Goal: Check status: Check status

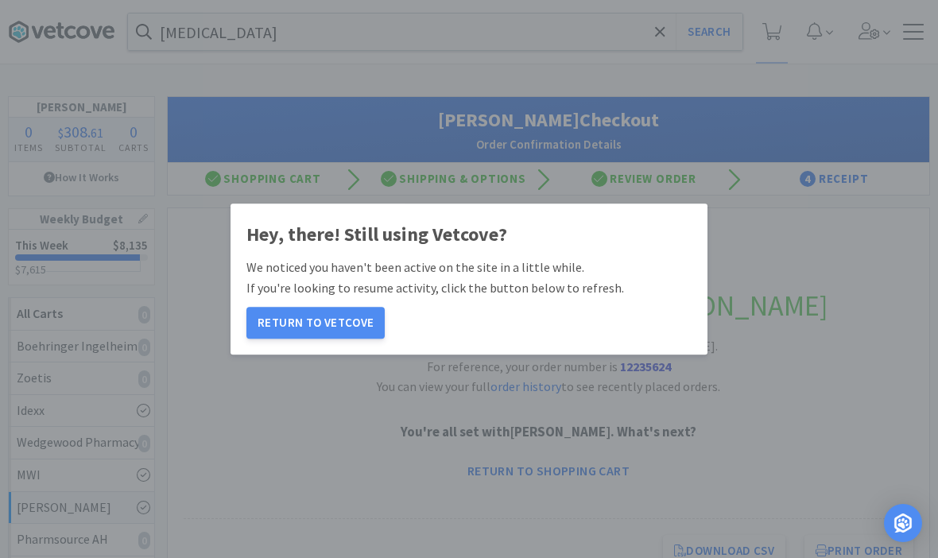
scroll to position [156, 0]
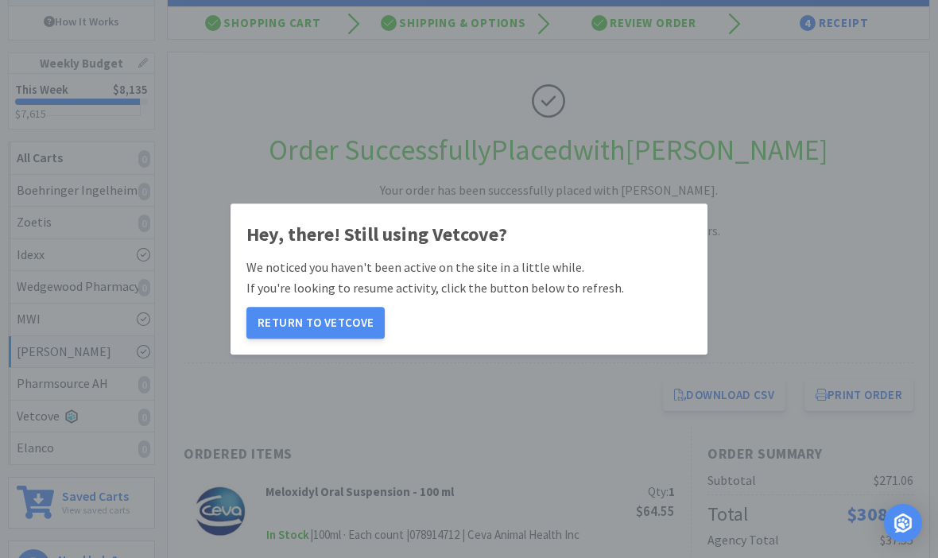
click at [331, 321] on button "Return to Vetcove" at bounding box center [315, 323] width 138 height 32
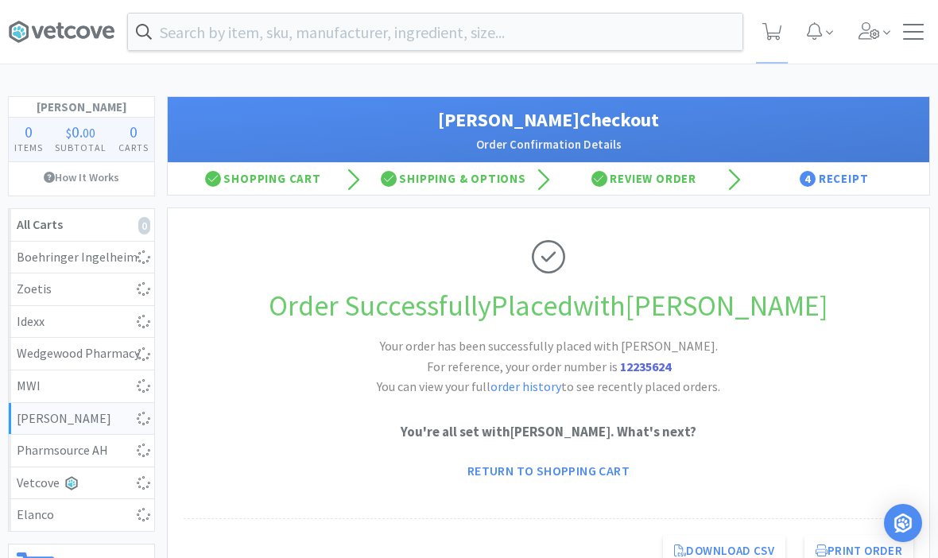
scroll to position [72, 0]
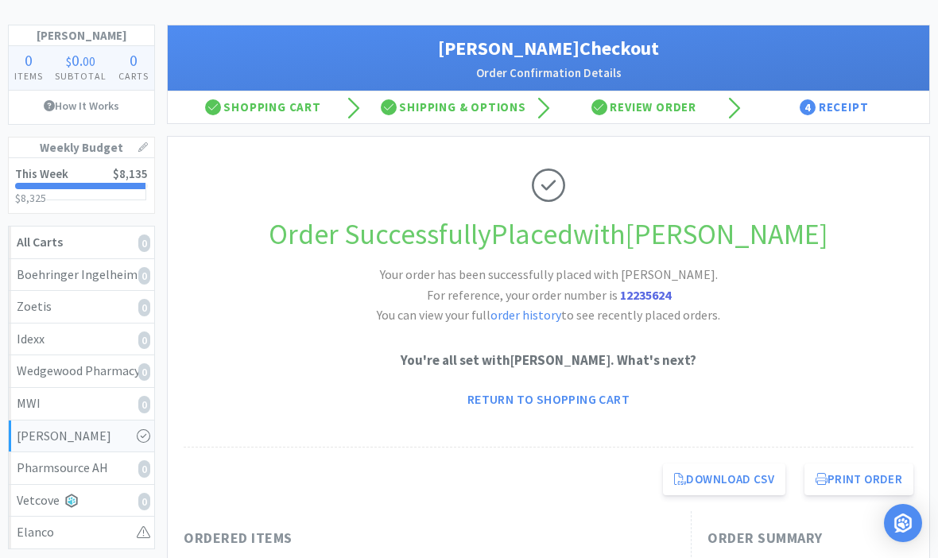
click at [80, 189] on link "This Week $8,135 $8,325 $ 8,325" at bounding box center [81, 185] width 145 height 55
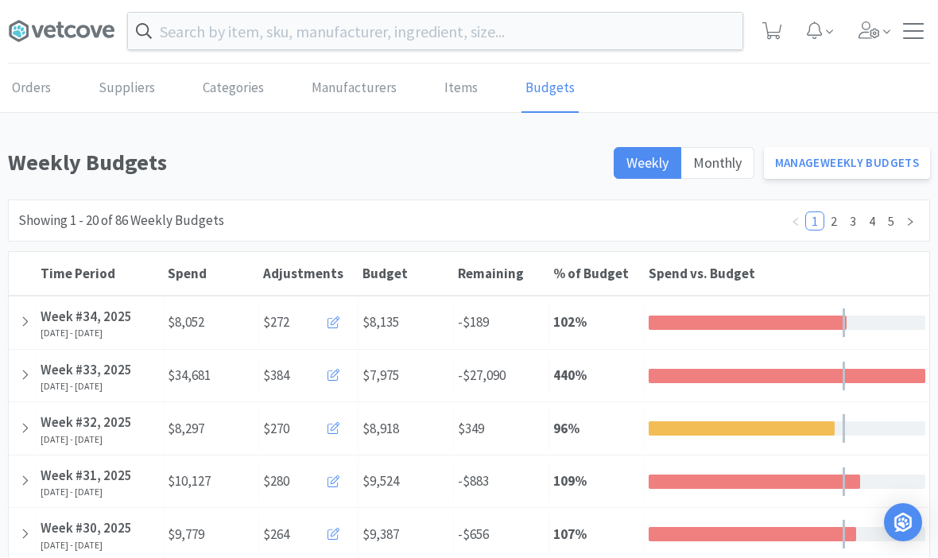
scroll to position [1, 0]
click at [72, 327] on div "[DATE] - [DATE]" at bounding box center [100, 332] width 118 height 11
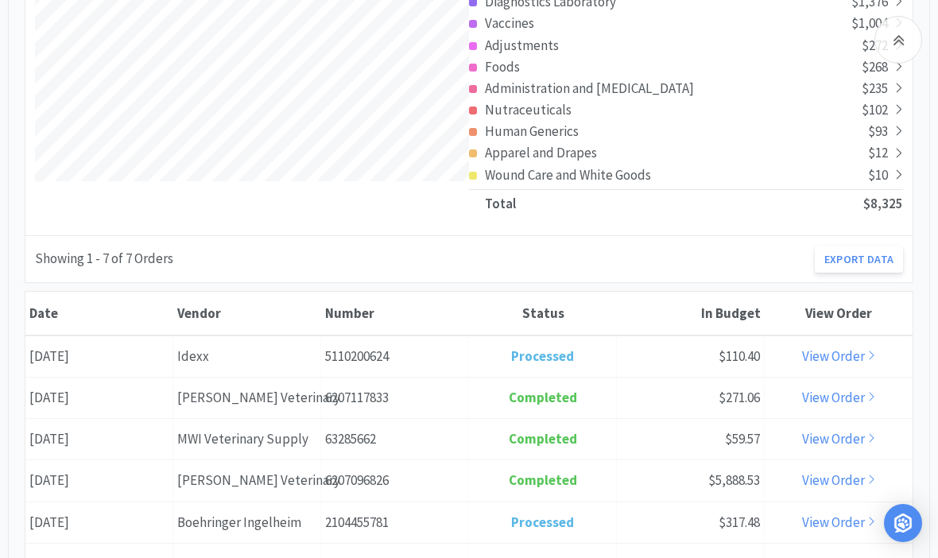
scroll to position [458, 0]
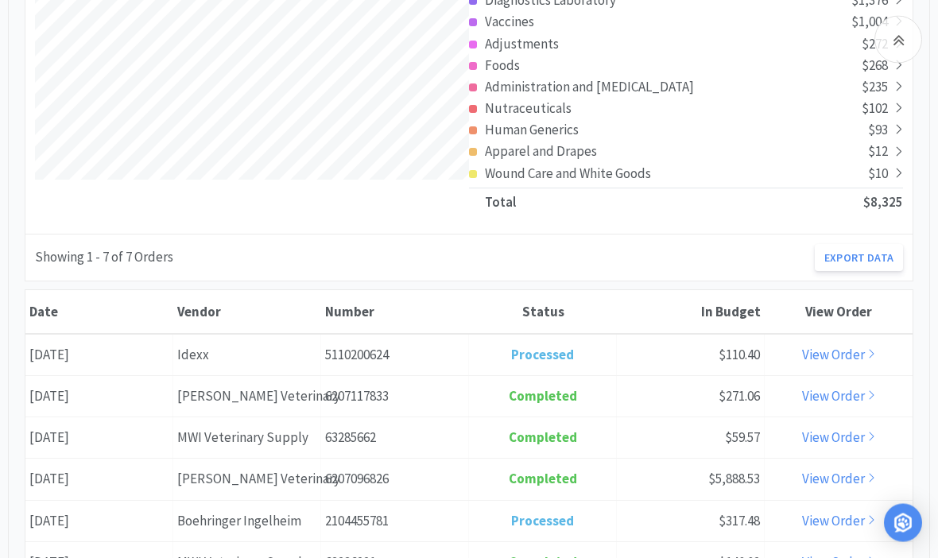
click at [450, 339] on div "Number 5110200624" at bounding box center [395, 355] width 148 height 41
click at [861, 351] on link "View Order" at bounding box center [839, 354] width 74 height 17
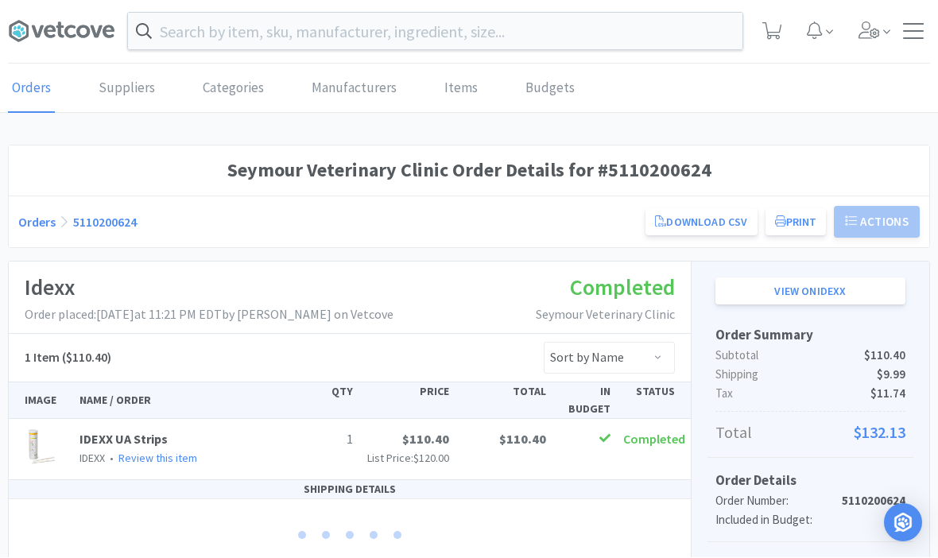
scroll to position [1, 0]
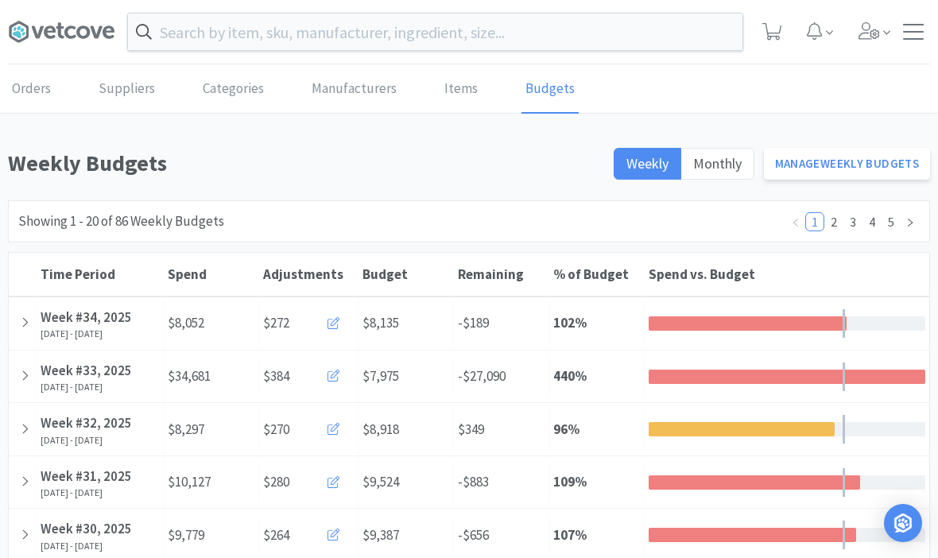
click at [625, 325] on div "% of Budget 102 %" at bounding box center [596, 323] width 95 height 41
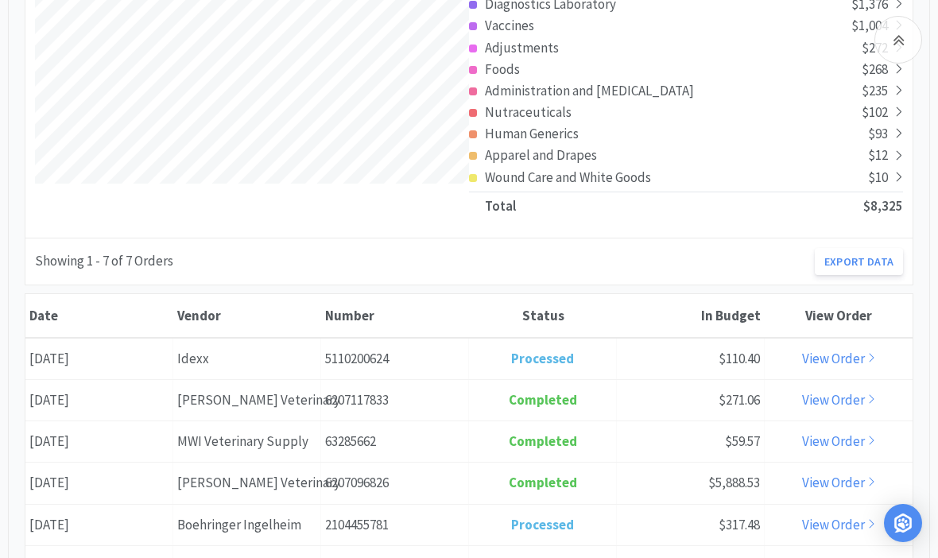
scroll to position [463, 0]
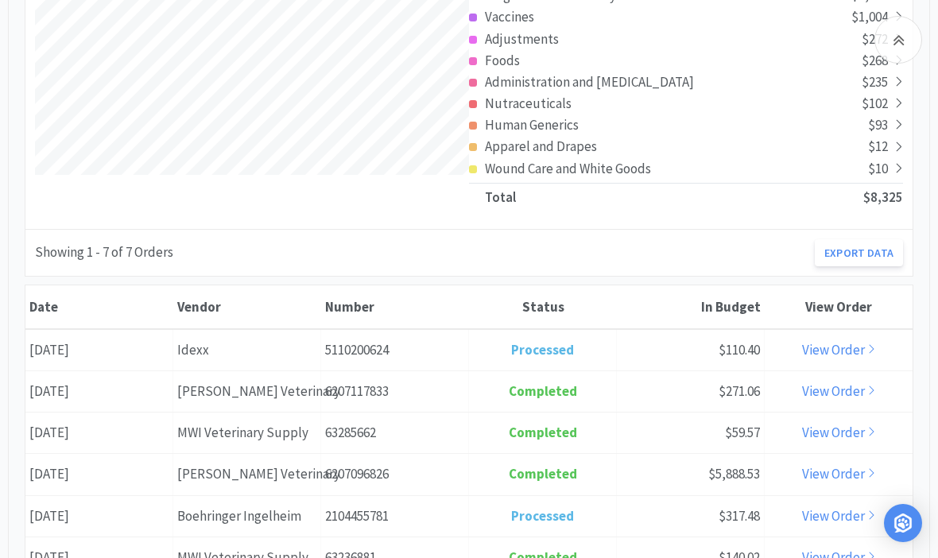
click at [839, 385] on link "View Order" at bounding box center [839, 390] width 74 height 17
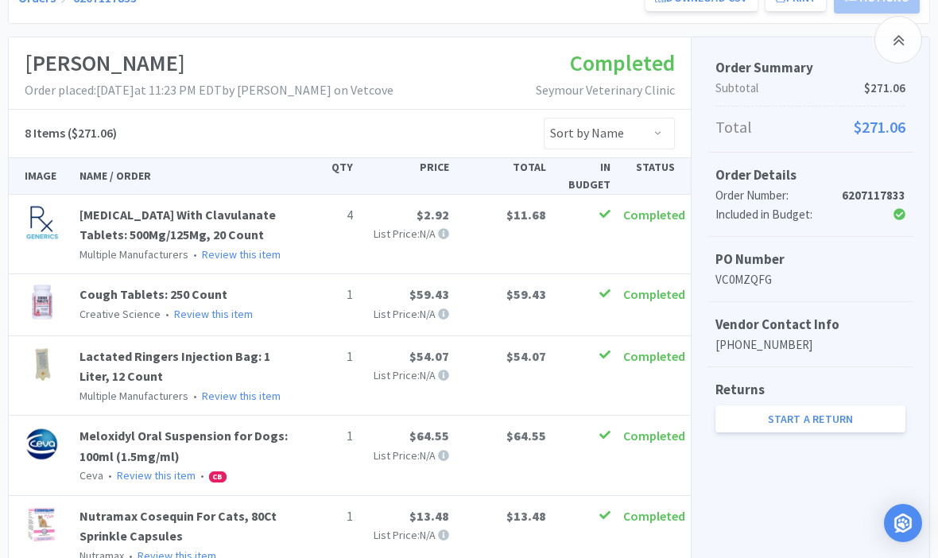
scroll to position [186, 0]
